Goal: Find specific page/section: Find specific page/section

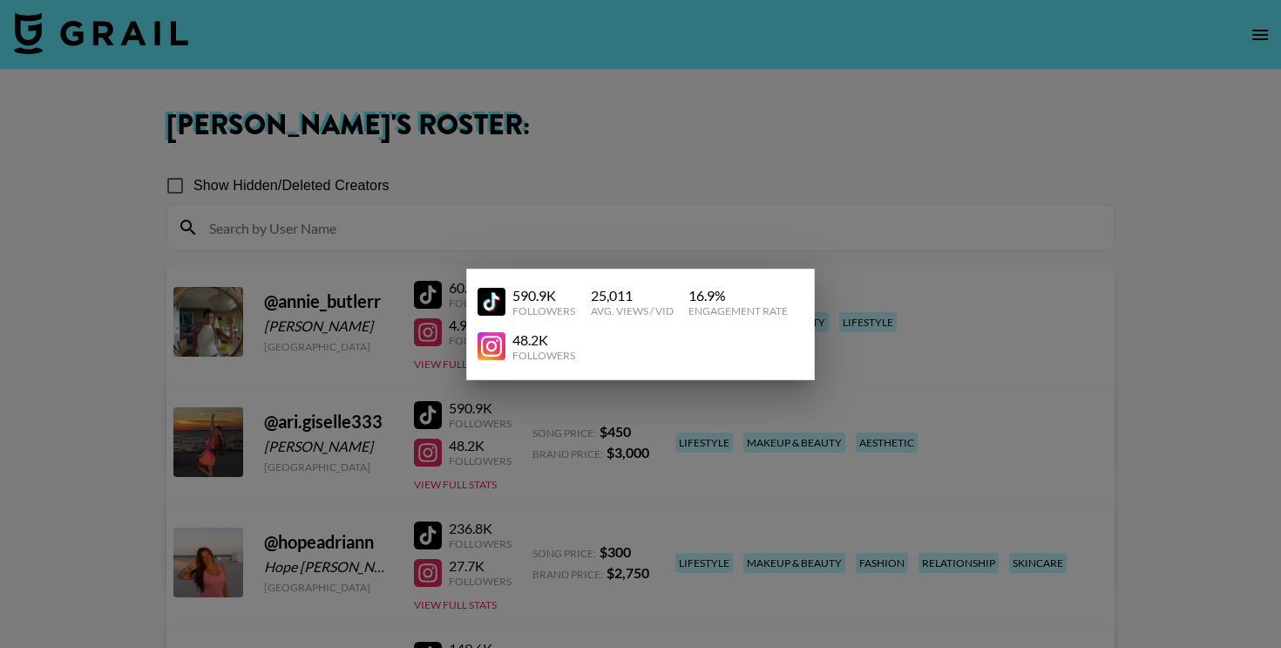
click at [1270, 68] on div at bounding box center [640, 324] width 1281 height 648
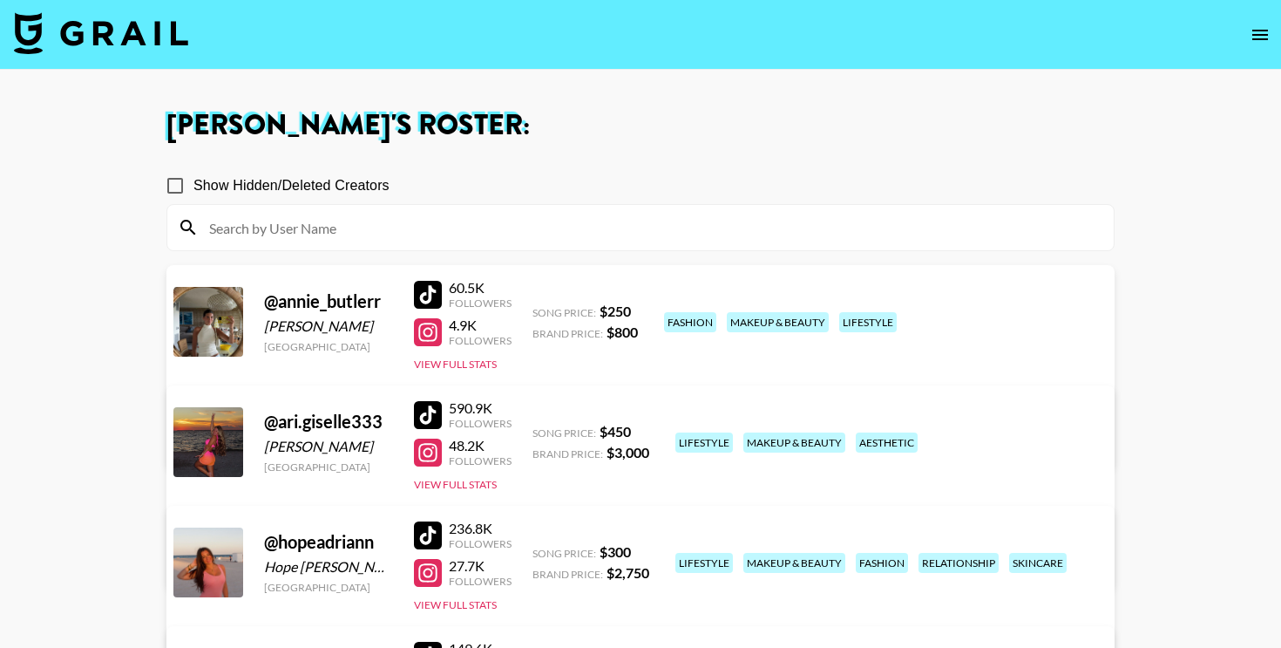
click at [1264, 39] on icon "open drawer" at bounding box center [1260, 34] width 21 height 21
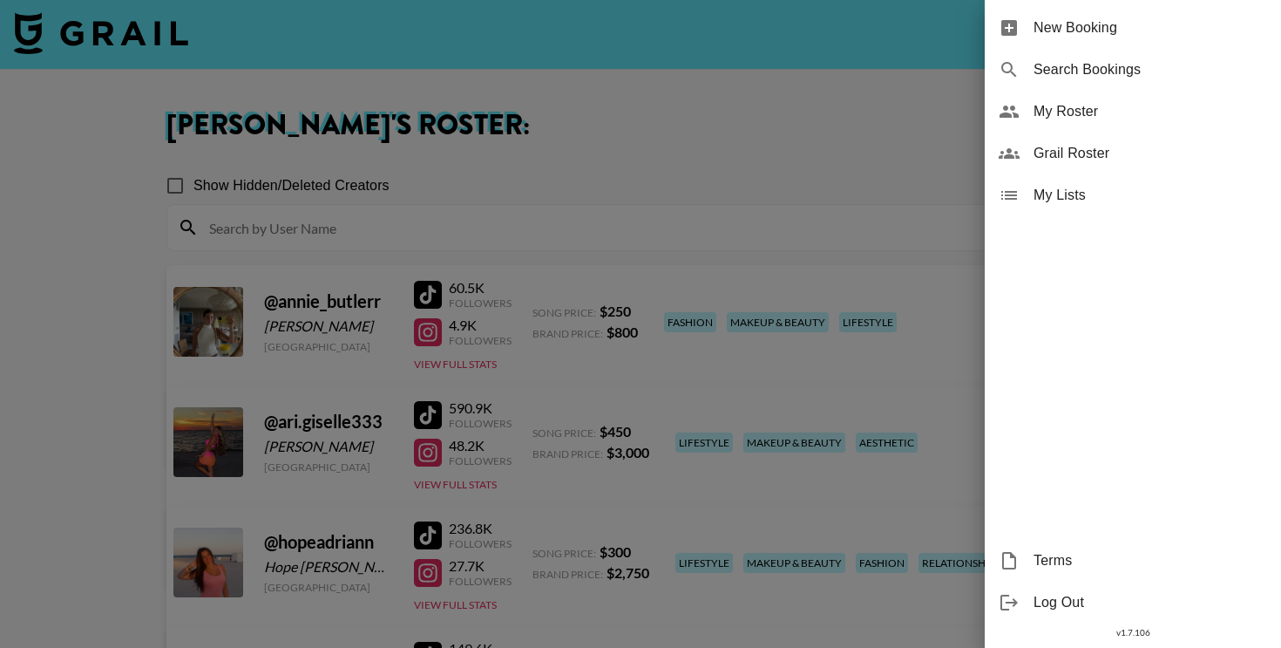
click at [1096, 101] on span "My Roster" at bounding box center [1151, 111] width 234 height 21
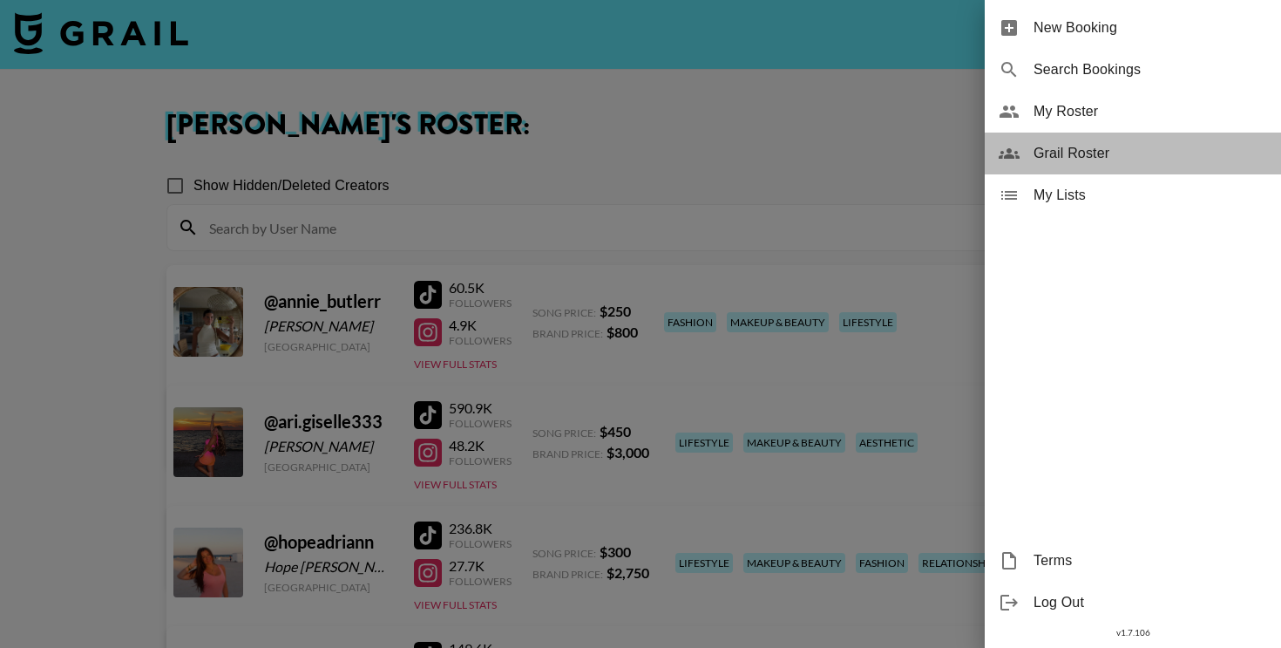
click at [1095, 144] on span "Grail Roster" at bounding box center [1151, 153] width 234 height 21
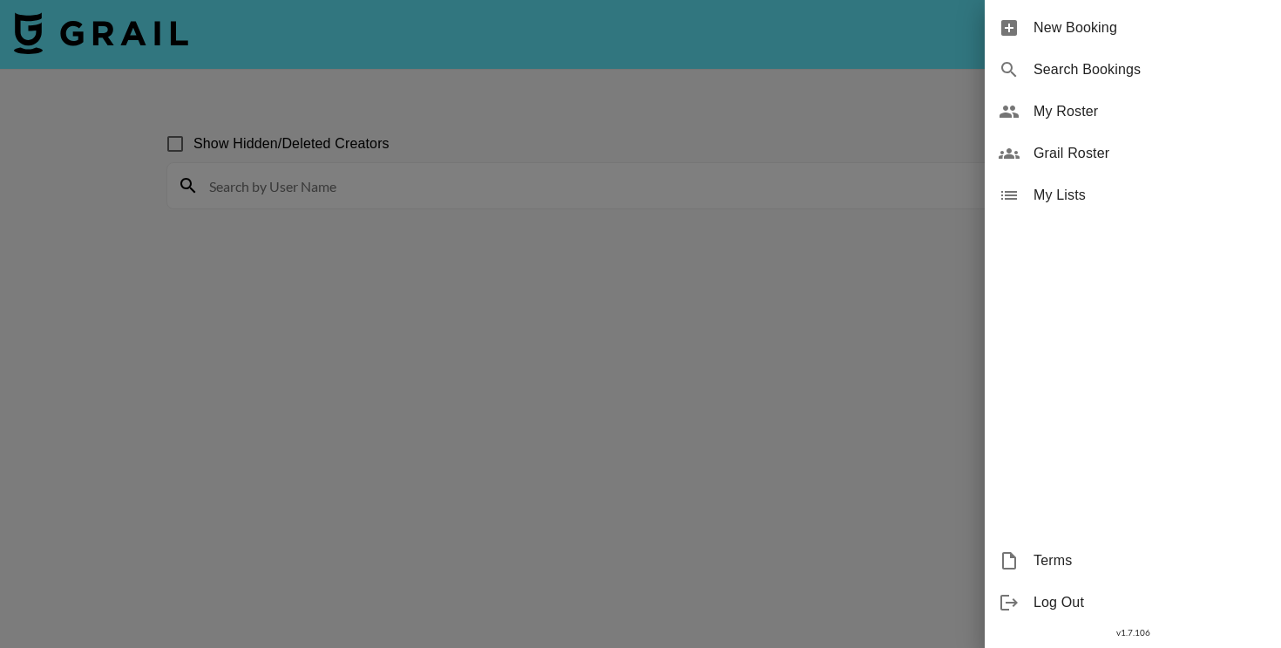
click at [708, 276] on div at bounding box center [640, 324] width 1281 height 648
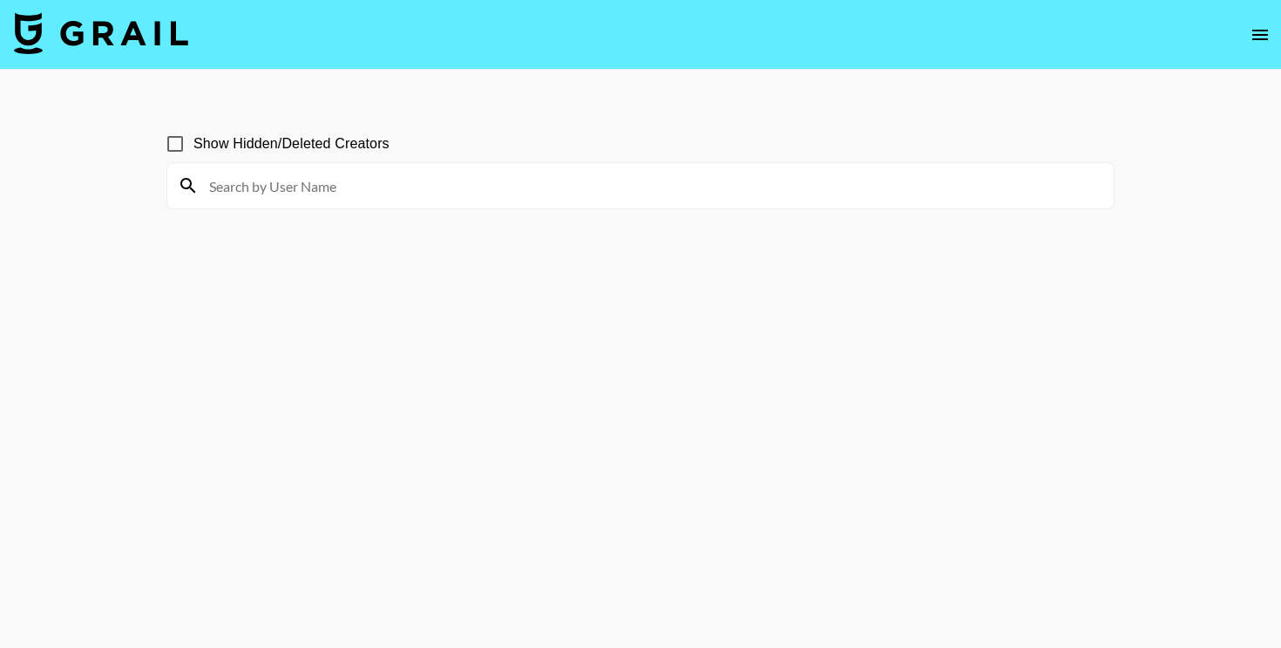
click at [707, 201] on div at bounding box center [640, 185] width 947 height 45
click at [707, 181] on input at bounding box center [651, 186] width 905 height 28
type input "lauren"
click at [342, 147] on span "Show Hidden/Deleted Creators" at bounding box center [291, 143] width 196 height 21
click at [193, 147] on input "Show Hidden/Deleted Creators" at bounding box center [175, 144] width 37 height 37
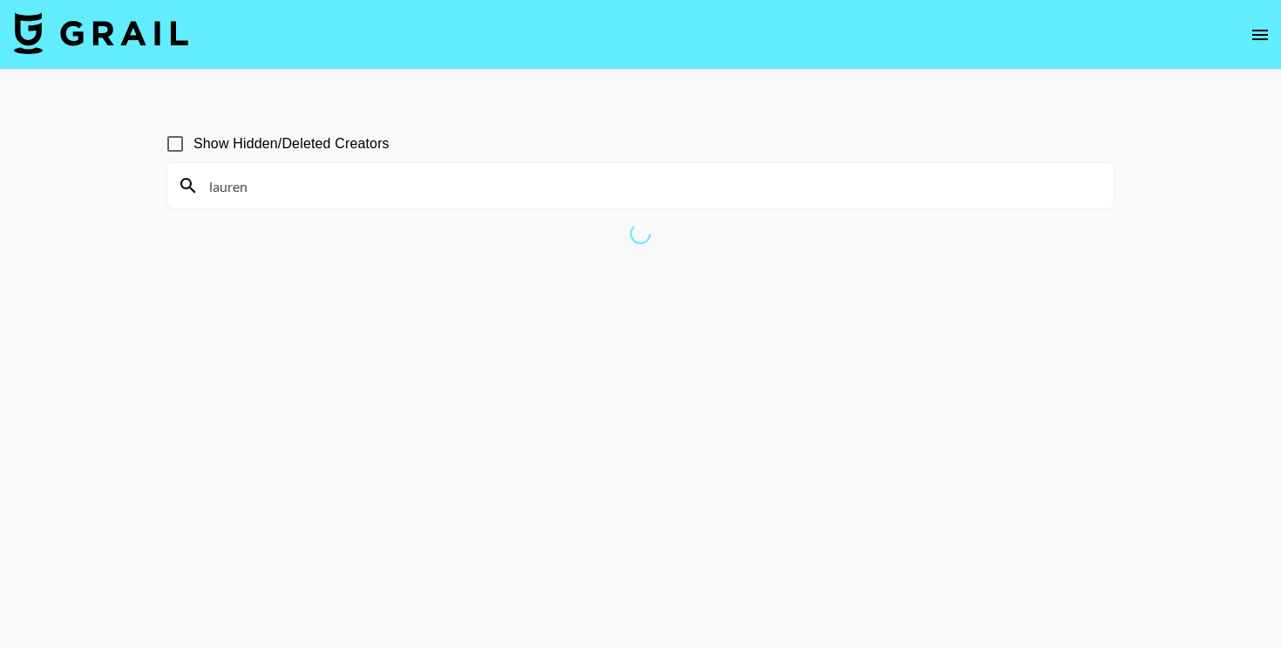
checkbox input "true"
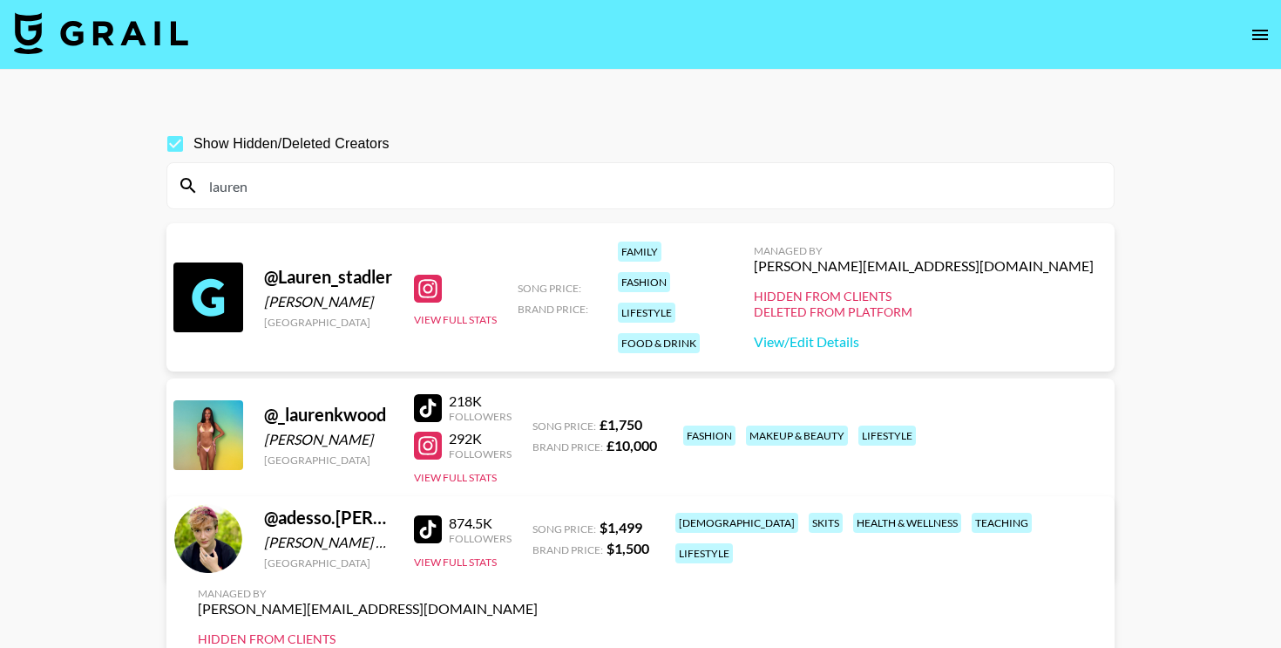
click at [335, 187] on input "lauren" at bounding box center [651, 186] width 905 height 28
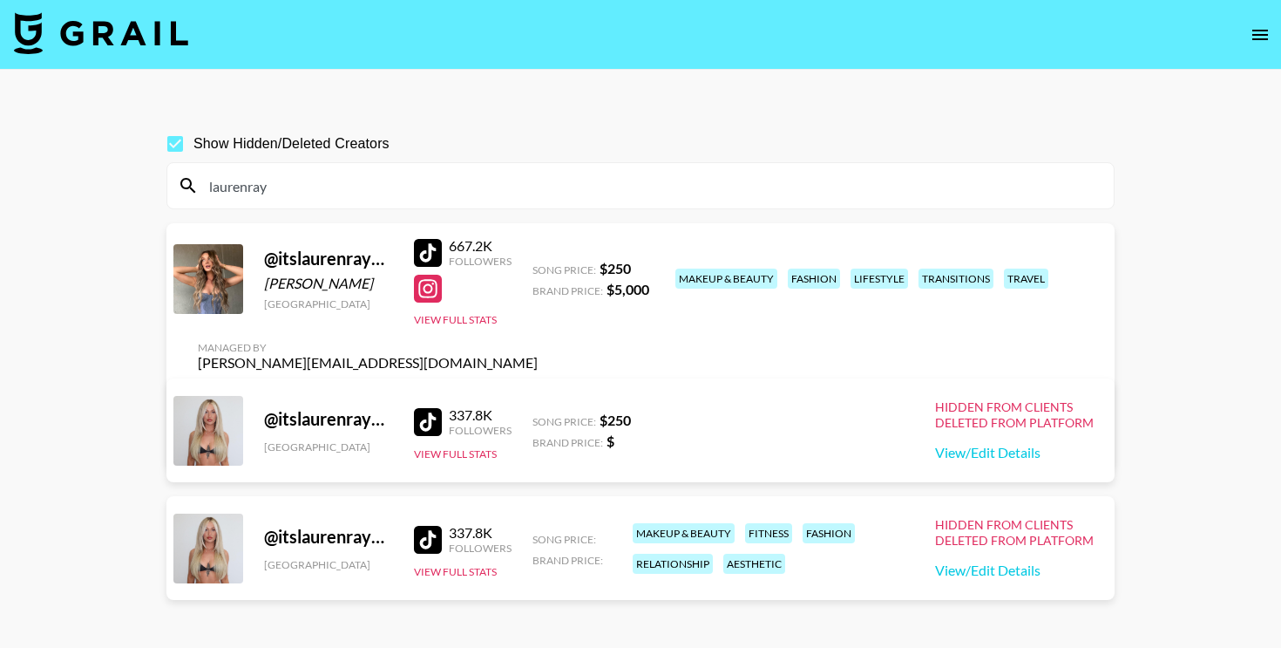
click at [431, 266] on div at bounding box center [428, 253] width 28 height 28
click at [406, 188] on input "laurenray" at bounding box center [651, 186] width 905 height 28
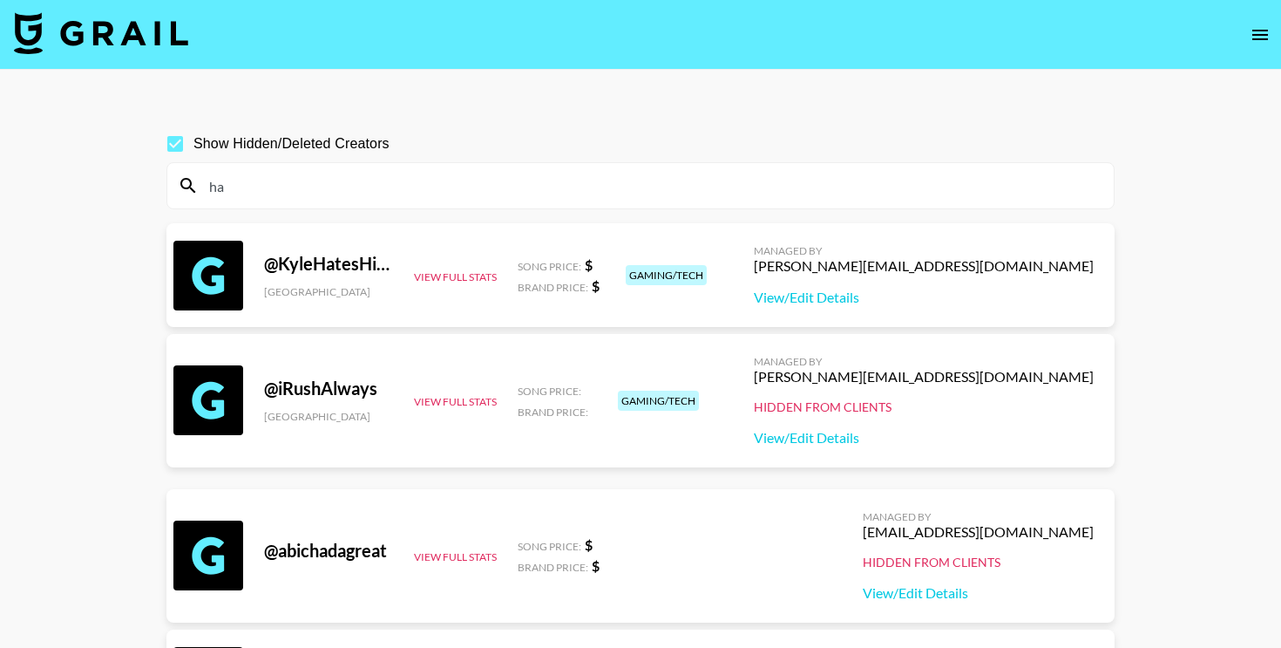
type input "h"
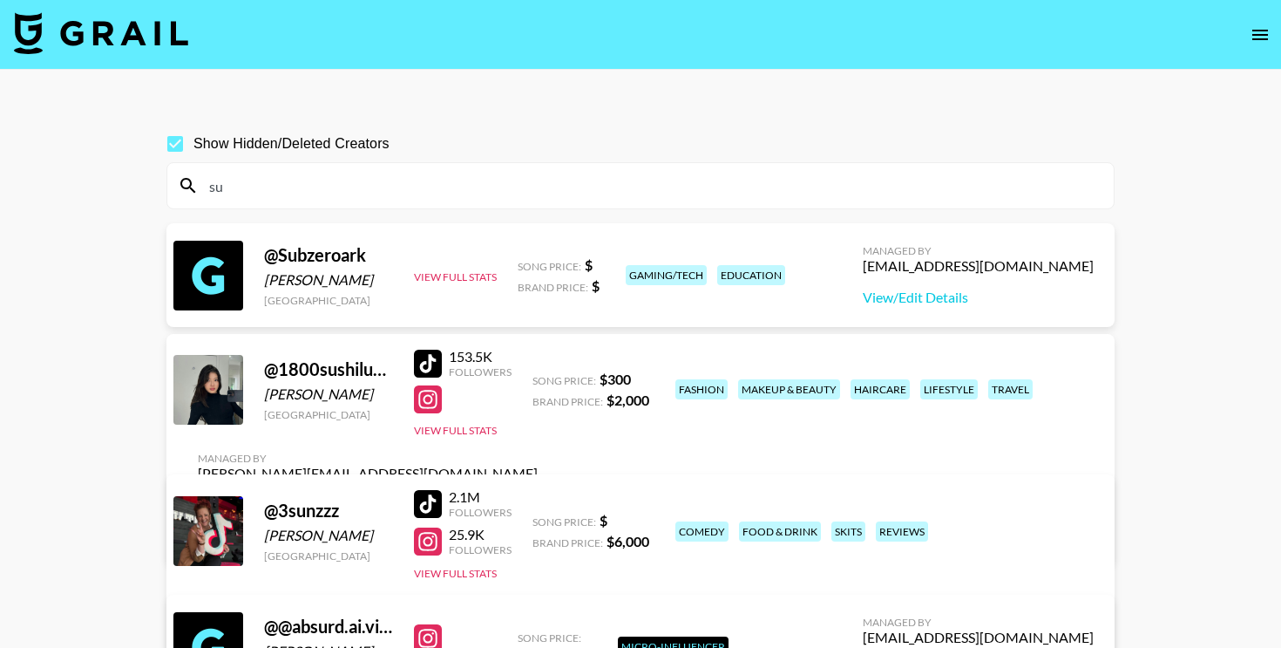
type input "s"
